Goal: Task Accomplishment & Management: Manage account settings

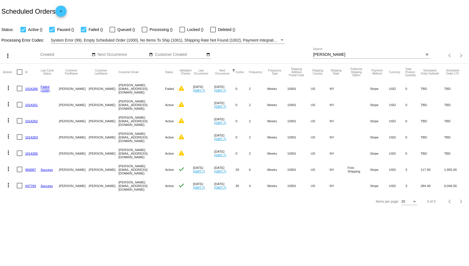
click at [322, 54] on input "[PERSON_NAME]" at bounding box center [368, 55] width 111 height 4
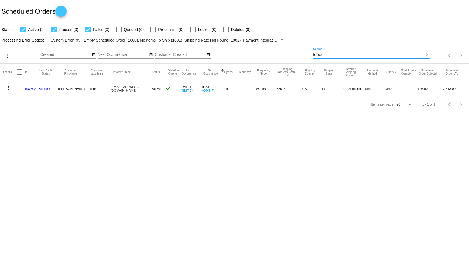
type input "tullus"
click at [32, 90] on link "637602" at bounding box center [30, 89] width 11 height 4
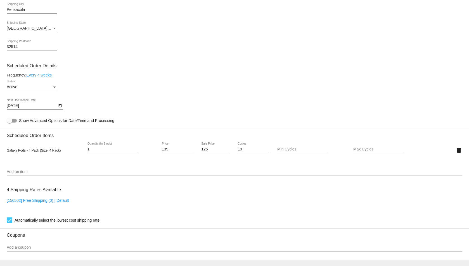
scroll to position [326, 0]
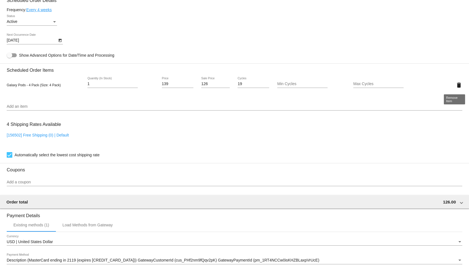
click at [455, 85] on mat-icon "delete" at bounding box center [458, 85] width 7 height 7
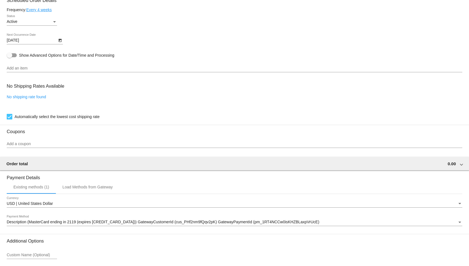
click at [69, 73] on div "Add an item" at bounding box center [234, 69] width 455 height 16
click at [73, 67] on input "Add an item" at bounding box center [234, 68] width 455 height 4
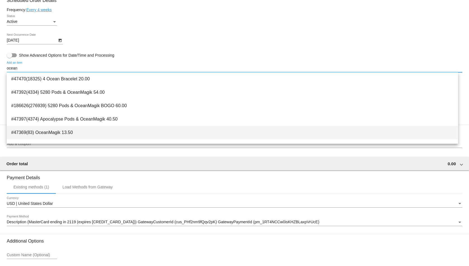
type input "ocean"
click at [51, 129] on span "#47369(83) OceanMagik 13.50" at bounding box center [232, 132] width 442 height 13
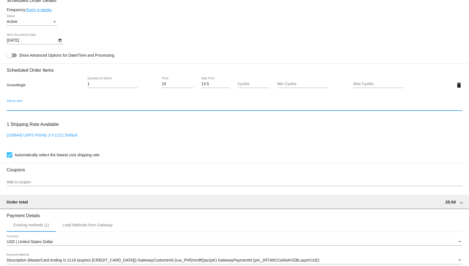
click at [100, 82] on input "1" at bounding box center [112, 84] width 50 height 4
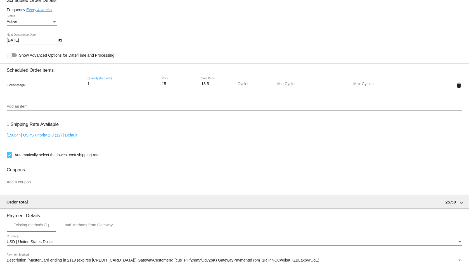
click at [100, 82] on input "1" at bounding box center [112, 84] width 50 height 4
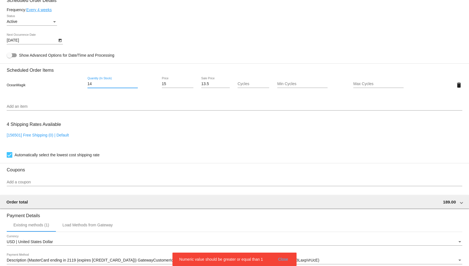
click at [96, 83] on input "14" at bounding box center [112, 84] width 50 height 4
click at [87, 84] on input "14" at bounding box center [112, 84] width 50 height 4
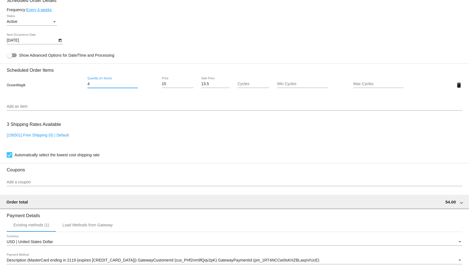
type input "4"
click at [203, 84] on input "13.5" at bounding box center [215, 84] width 28 height 4
type input "11"
click at [259, 39] on mat-card "Customer 4128139: [PERSON_NAME] [EMAIL_ADDRESS][DOMAIN_NAME] Customer Shipping …" at bounding box center [234, 71] width 469 height 559
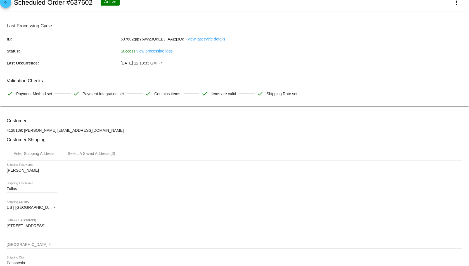
scroll to position [0, 0]
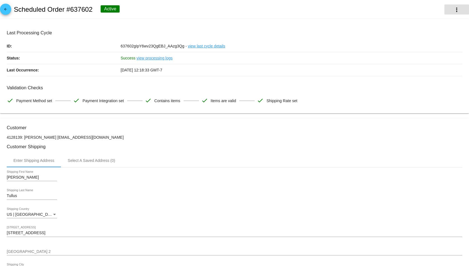
click at [453, 11] on mat-icon "more_vert" at bounding box center [456, 9] width 7 height 7
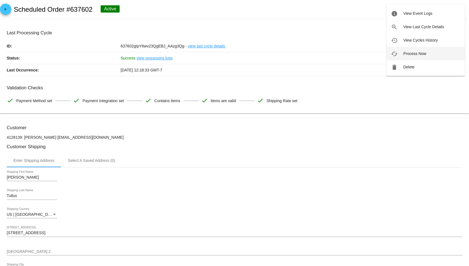
click at [427, 50] on button "cached Process Now" at bounding box center [425, 53] width 78 height 13
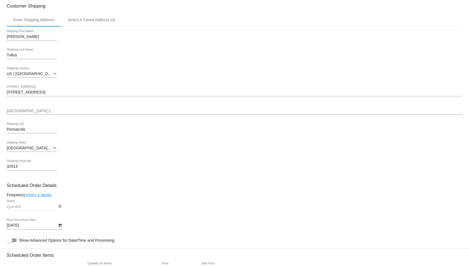
scroll to position [130, 0]
